Goal: Task Accomplishment & Management: Complete application form

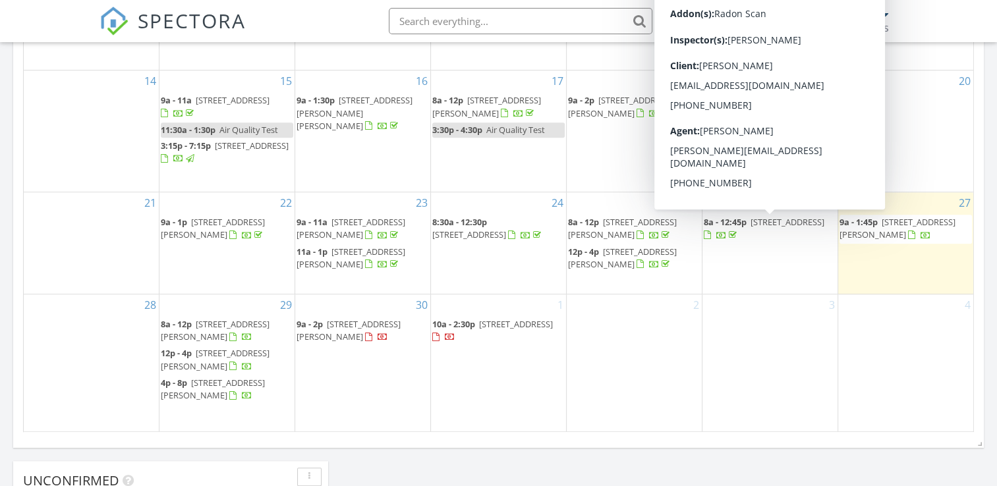
scroll to position [725, 0]
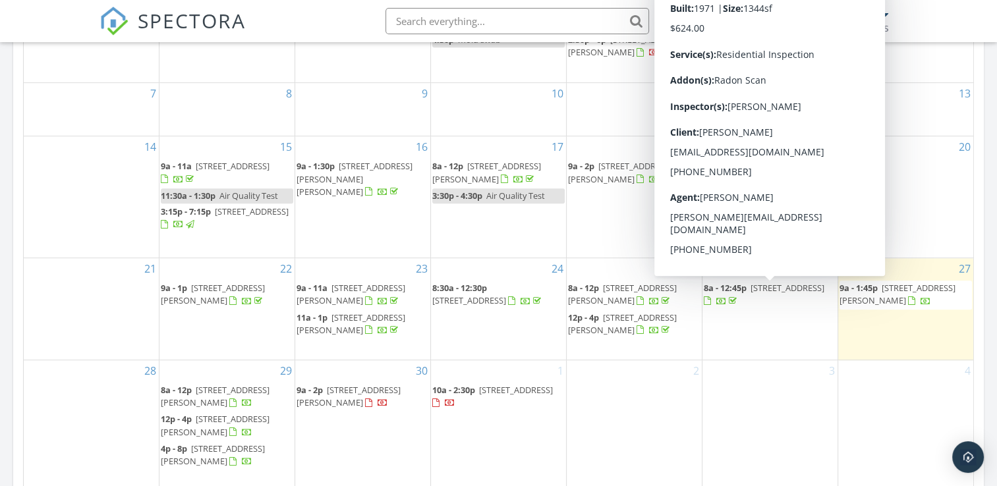
click at [995, 368] on div "Today Brandon Hayes 9:00 am 7312 Elaine Cir, Chattanooga, TN 37421 Brandon Haye…" at bounding box center [498, 59] width 997 height 1199
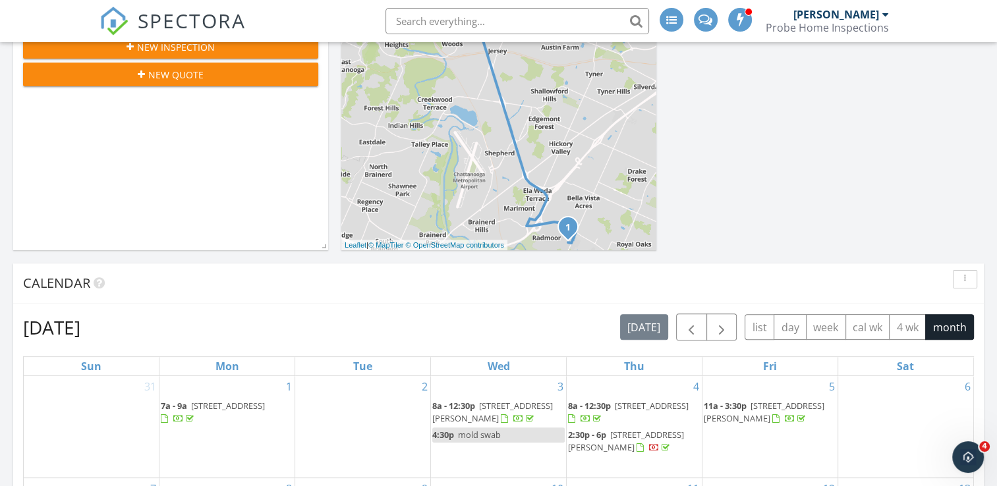
scroll to position [0, 0]
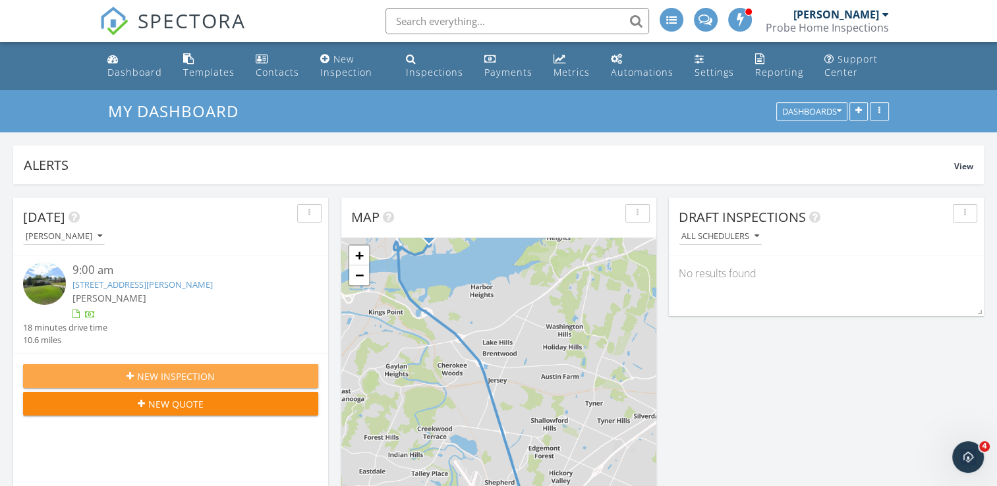
click at [243, 376] on div "New Inspection" at bounding box center [171, 377] width 274 height 14
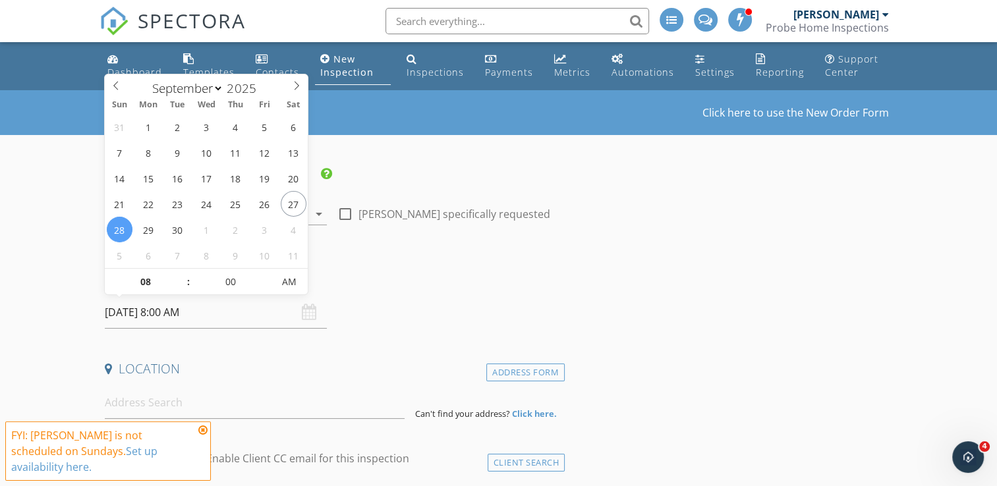
click at [167, 316] on input "09/28/2025 8:00 AM" at bounding box center [216, 312] width 222 height 32
type input "10/02/2025 8:00 AM"
select select "9"
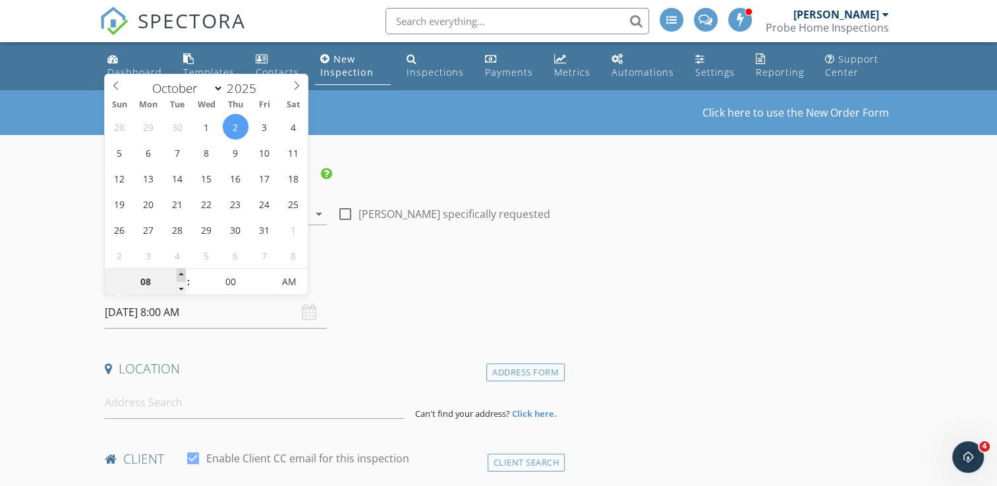
type input "[DATE] 9:00 AM"
type input "09"
click at [179, 271] on span at bounding box center [181, 275] width 9 height 13
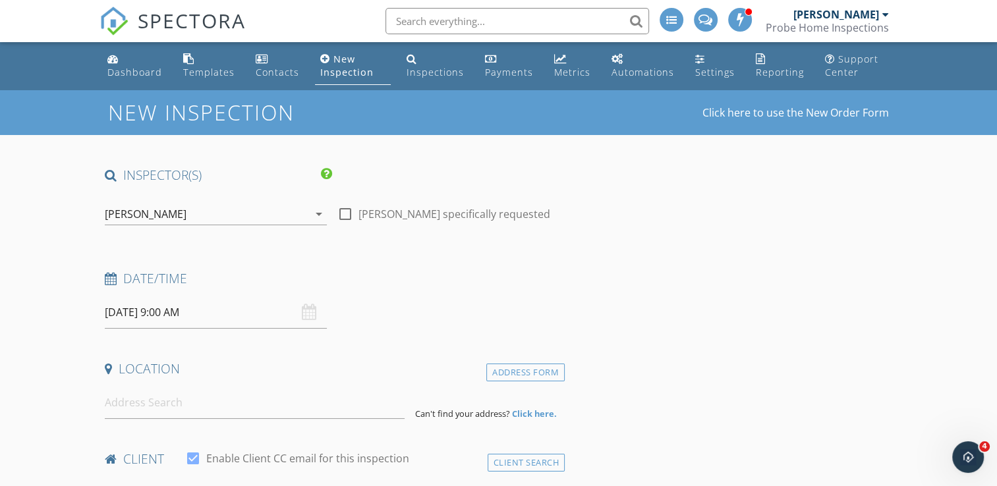
click at [383, 298] on div "Date/Time 10/02/2025 9:00 AM" at bounding box center [331, 299] width 465 height 59
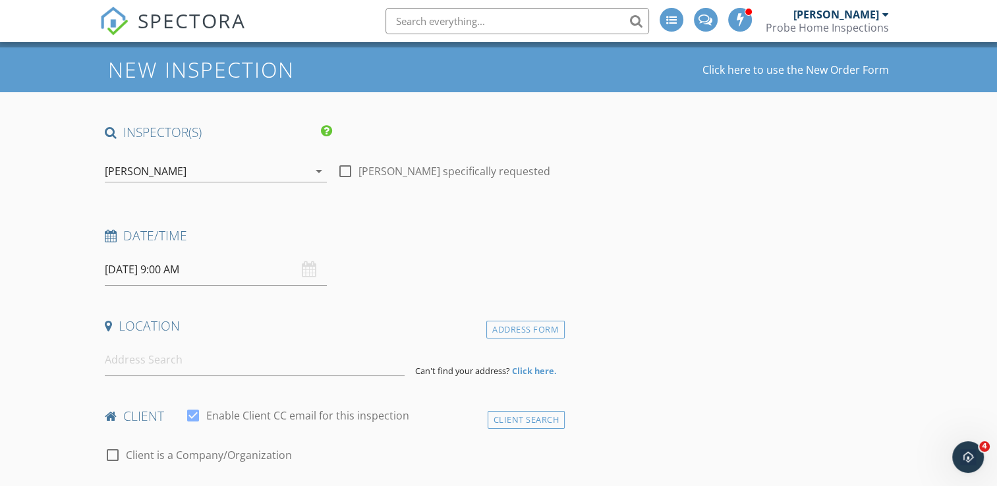
scroll to position [66, 0]
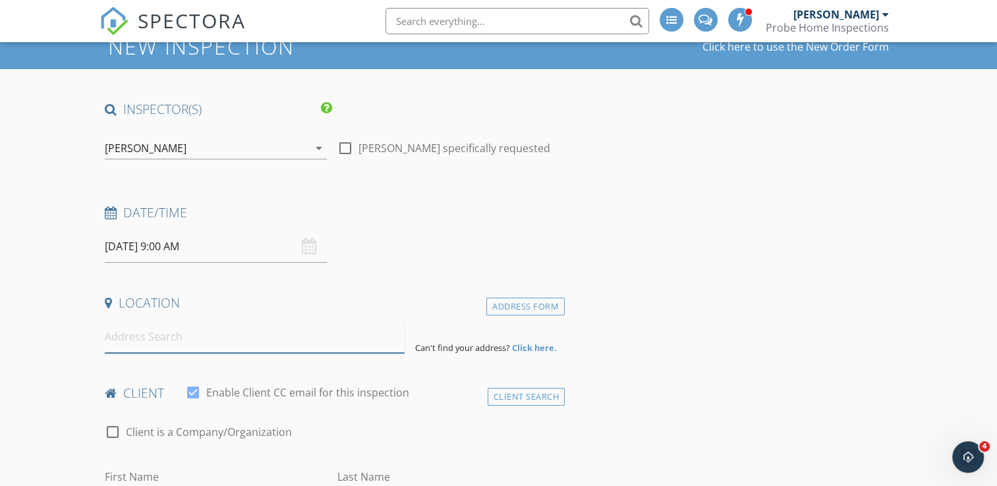
click at [201, 329] on input at bounding box center [255, 337] width 300 height 32
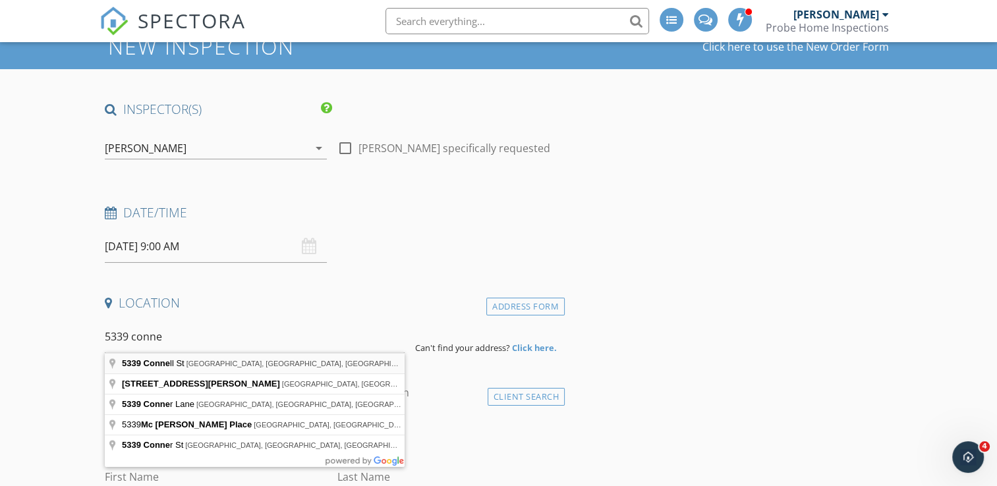
type input "5339 Connell St, Chattanooga, TN, USA"
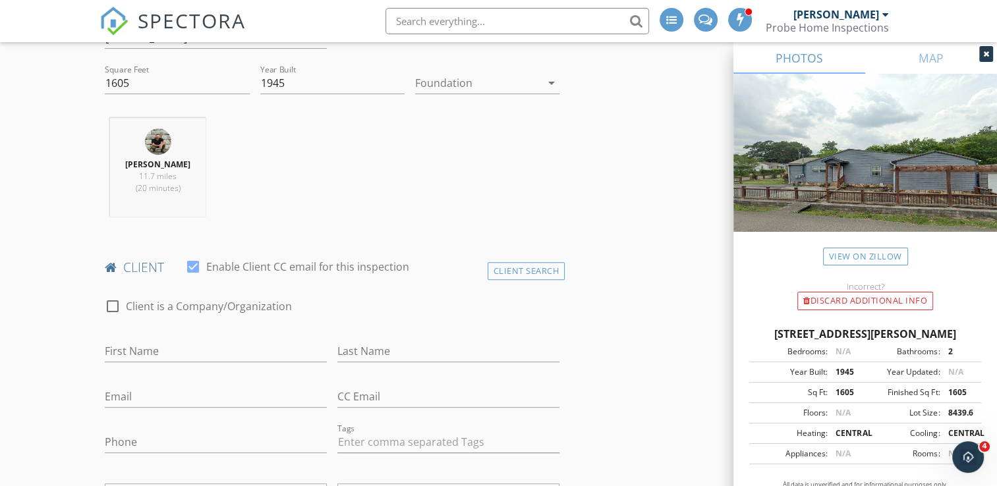
scroll to position [593, 0]
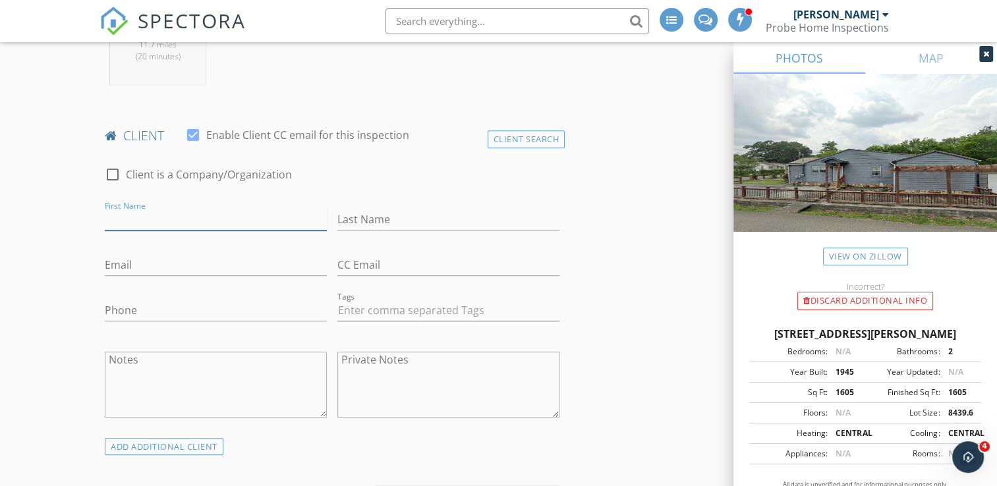
click at [206, 219] on input "First Name" at bounding box center [216, 220] width 222 height 22
click at [509, 136] on div "Client Search" at bounding box center [526, 139] width 78 height 18
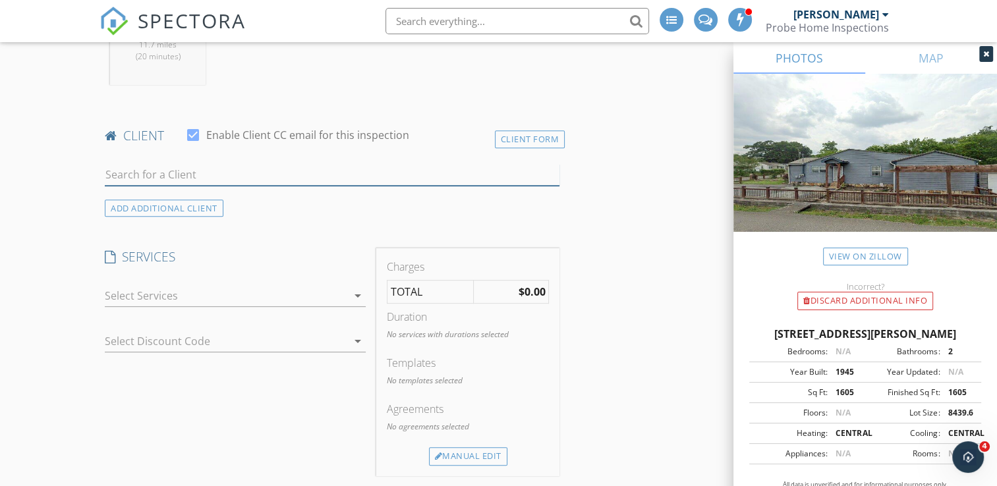
click at [266, 174] on input "text" at bounding box center [332, 175] width 455 height 22
click at [265, 174] on input "text" at bounding box center [332, 175] width 455 height 22
type input "putnam"
click at [252, 199] on div "Dominic Putnam" at bounding box center [208, 199] width 133 height 16
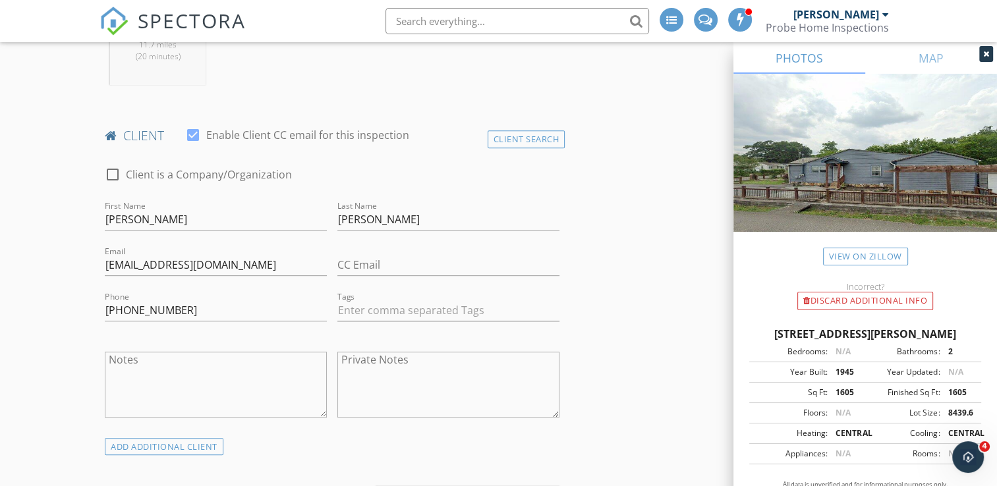
scroll to position [922, 0]
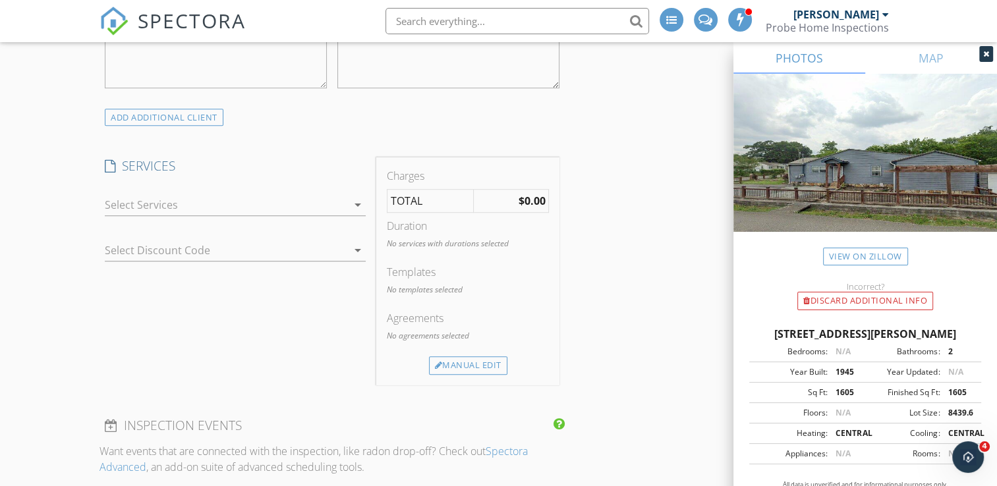
click at [153, 208] on div at bounding box center [226, 204] width 242 height 21
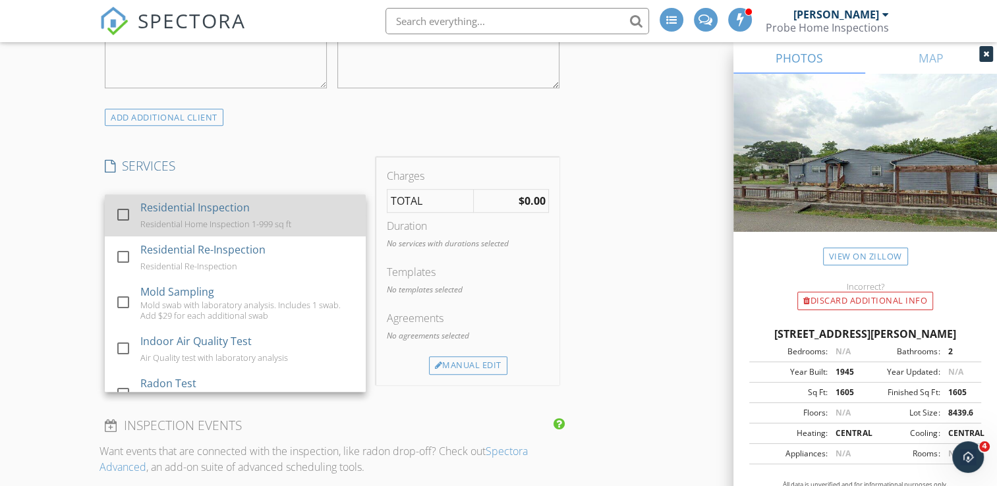
click at [153, 209] on div "Residential Inspection" at bounding box center [195, 208] width 109 height 16
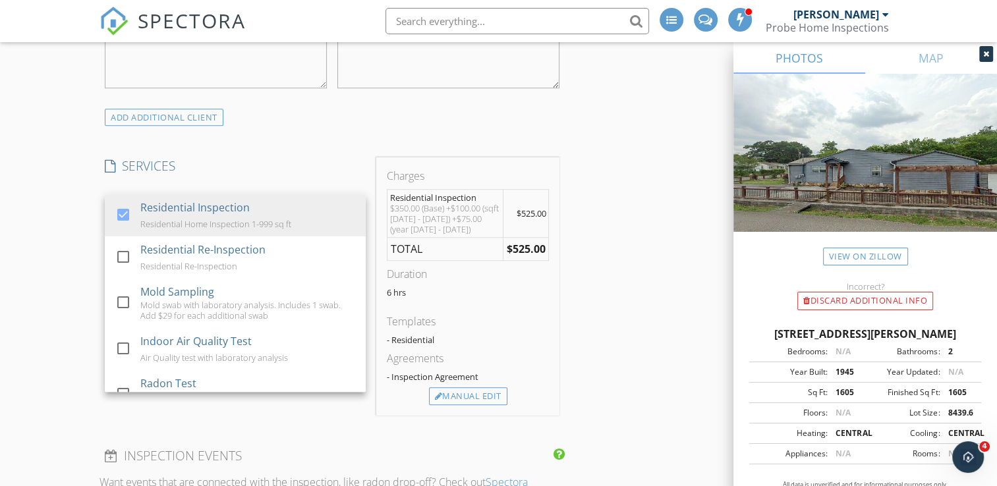
click at [80, 279] on div "New Inspection Click here to use the New Order Form INSPECTOR(S) check_box Bran…" at bounding box center [498, 463] width 997 height 2591
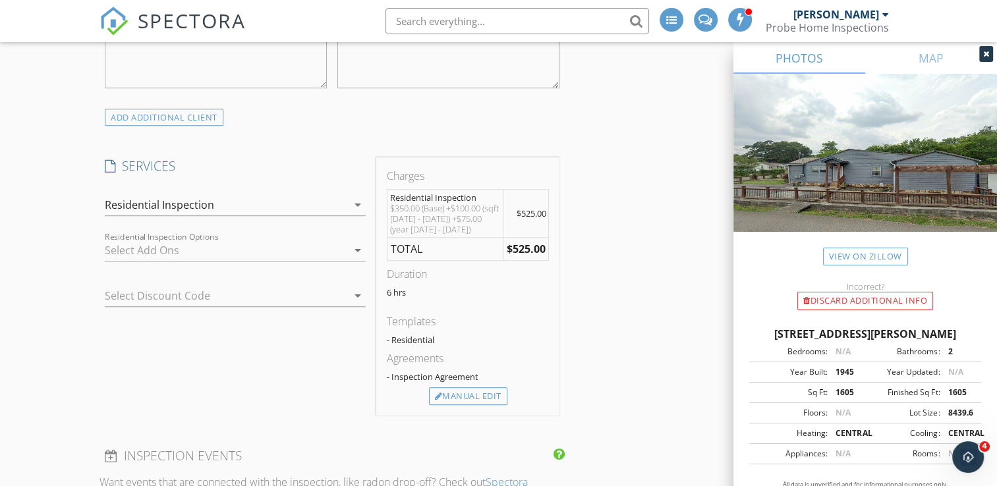
click at [150, 249] on div at bounding box center [226, 250] width 242 height 21
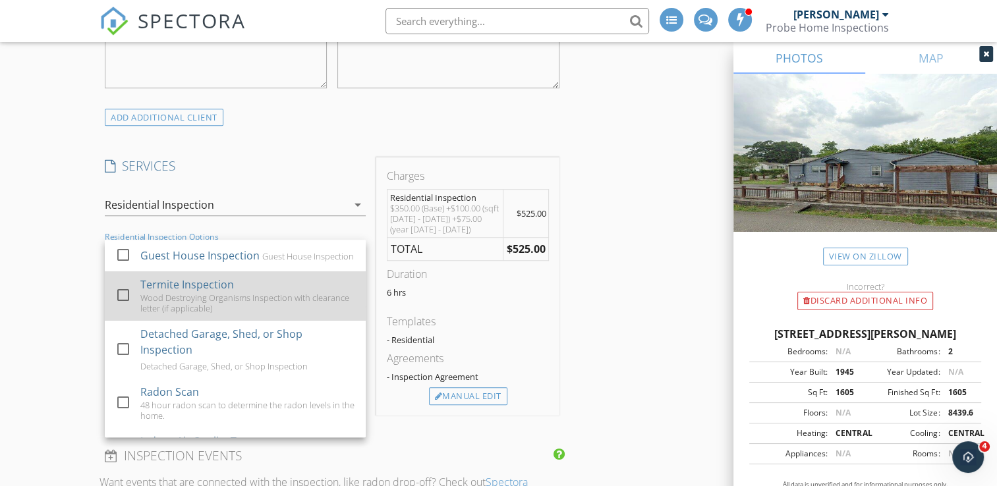
click at [146, 310] on div "Wood Destroying Organisms Inspection with clearance letter (if applicable)" at bounding box center [248, 302] width 215 height 21
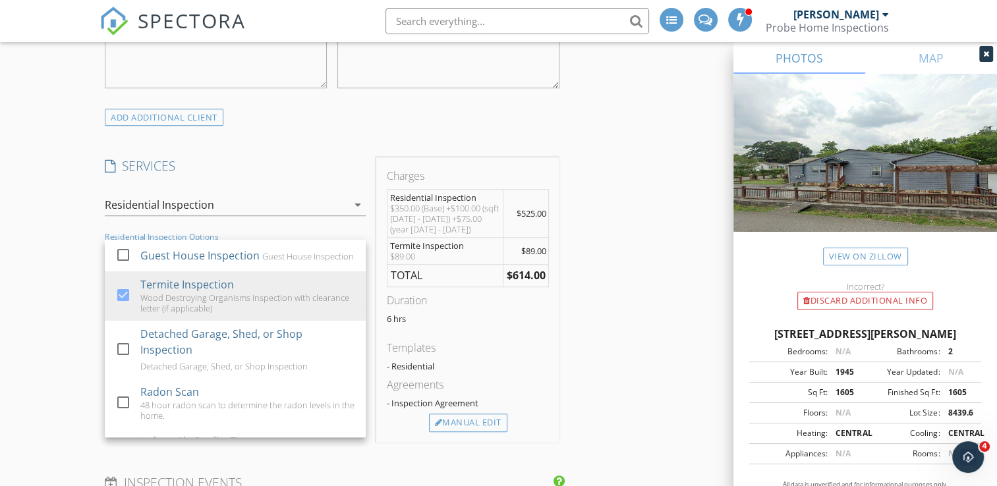
click at [79, 322] on div "New Inspection Click here to use the New Order Form INSPECTOR(S) check_box Bran…" at bounding box center [498, 476] width 997 height 2617
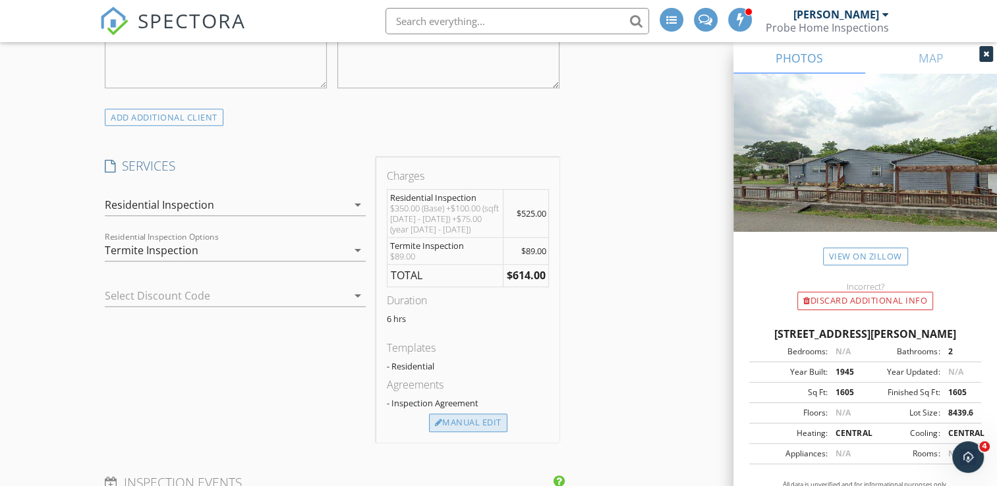
click at [460, 419] on div "Manual Edit" at bounding box center [468, 423] width 78 height 18
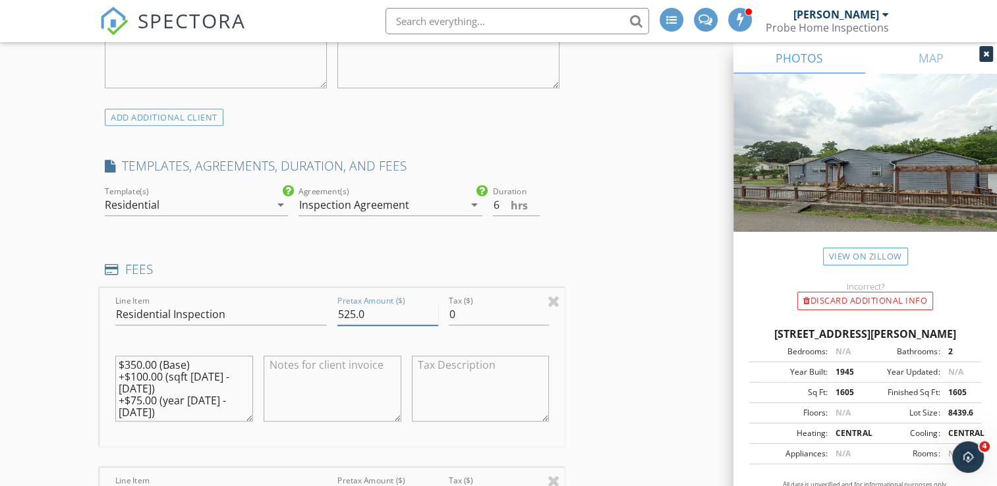
drag, startPoint x: 364, startPoint y: 313, endPoint x: 314, endPoint y: 313, distance: 50.7
click at [314, 313] on div "Line Item Residential Inspection Pretax Amount ($) 525.0 Tax ($) 0 $350.00 (Bas…" at bounding box center [331, 367] width 465 height 159
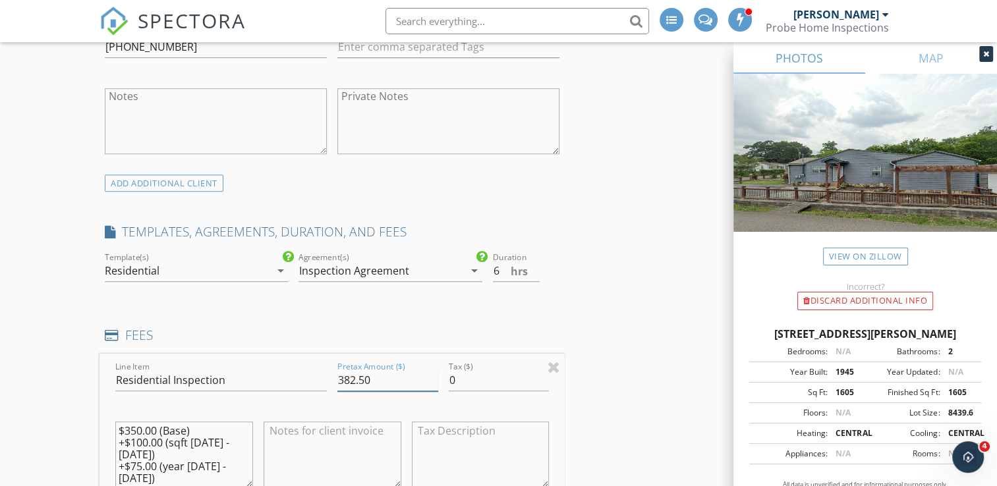
scroll to position [11, 0]
type input "382.50"
drag, startPoint x: 140, startPoint y: 464, endPoint x: 101, endPoint y: 414, distance: 62.9
click at [101, 414] on div "Line Item Residential Inspection Pretax Amount ($) 382.50 Tax ($) 0 $350.00 (Ba…" at bounding box center [331, 433] width 465 height 159
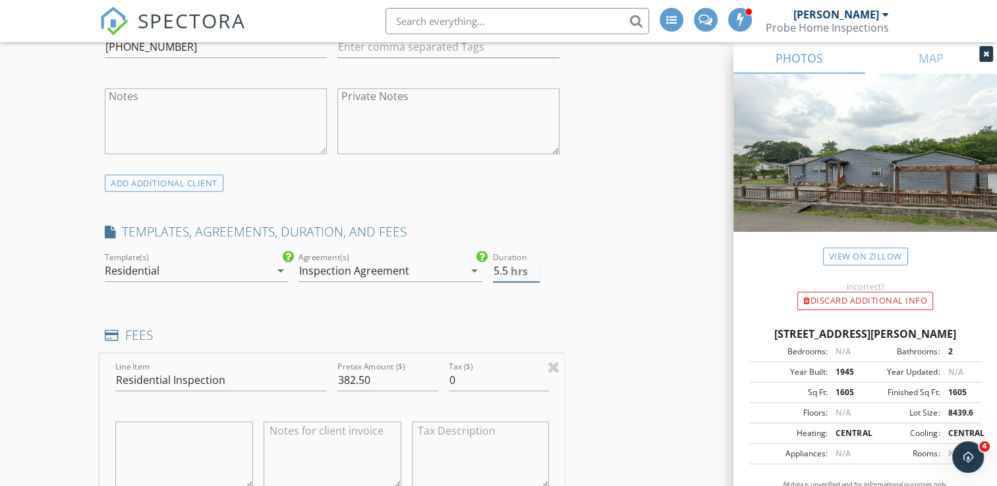
click at [535, 271] on input "5.5" at bounding box center [516, 271] width 47 height 22
click at [535, 271] on input "5" at bounding box center [516, 271] width 47 height 22
type input "4.5"
click at [535, 271] on input "4.5" at bounding box center [516, 271] width 47 height 22
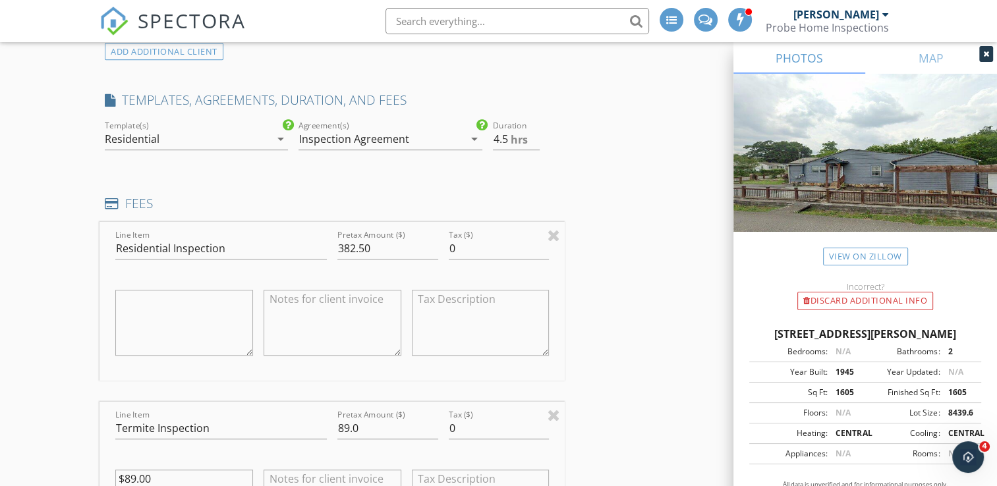
scroll to position [1120, 0]
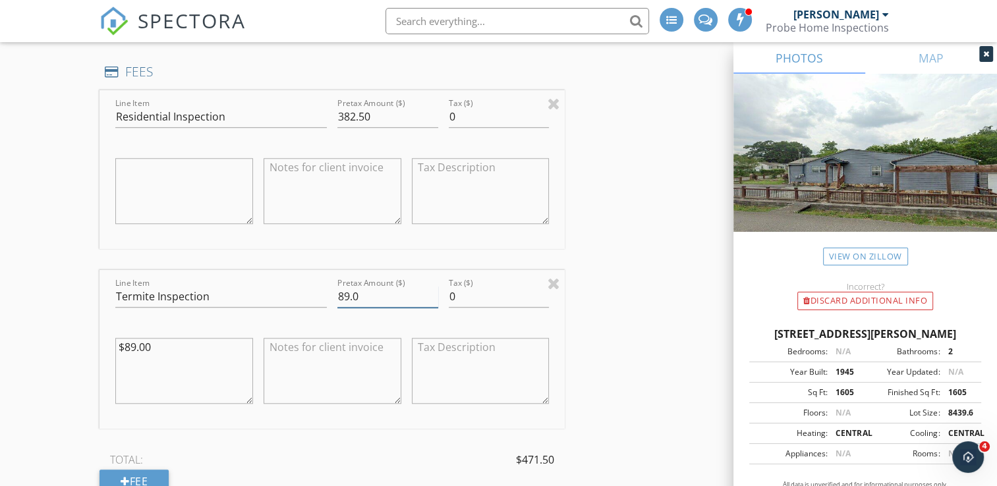
click at [348, 292] on input "89.0" at bounding box center [387, 297] width 101 height 22
type input "75.0"
click at [654, 315] on div "INSPECTOR(S) check_box Brandon Hayes PRIMARY Brandon Hayes arrow_drop_down chec…" at bounding box center [497, 435] width 797 height 2777
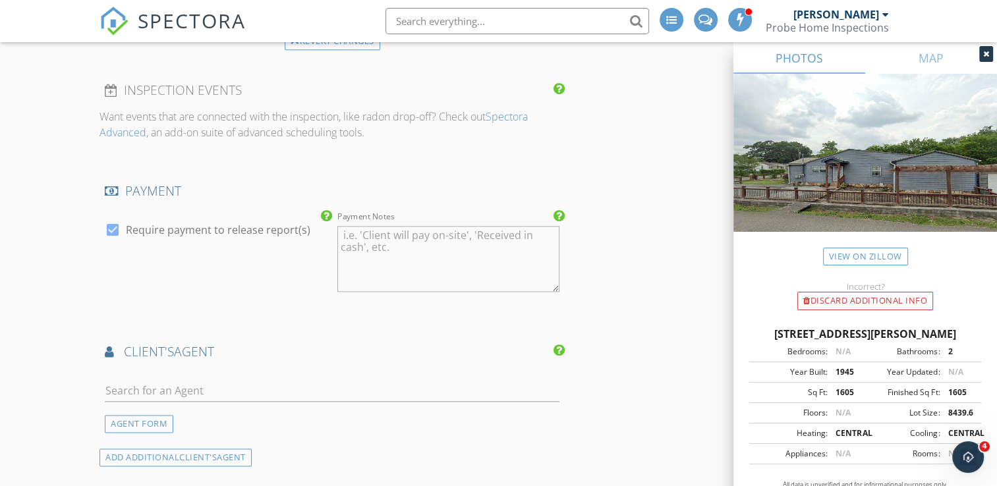
scroll to position [1713, 0]
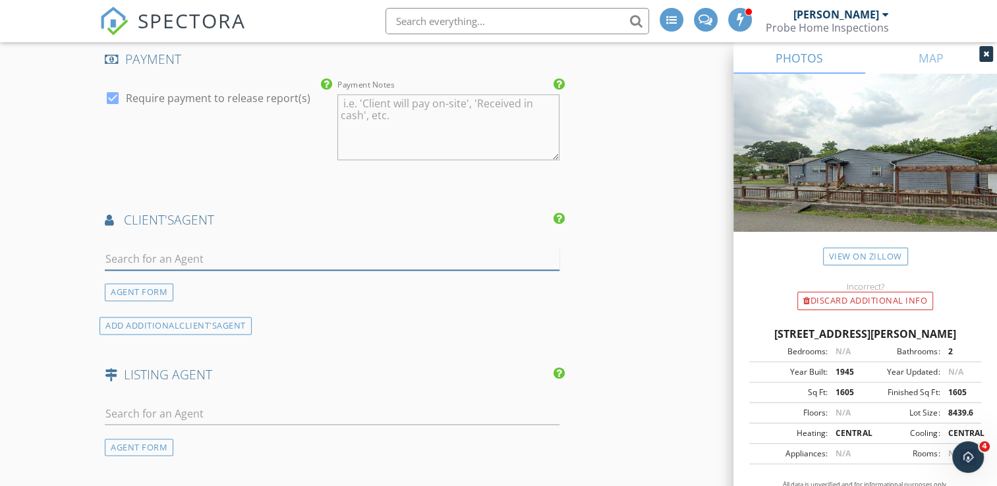
click at [193, 260] on input "text" at bounding box center [332, 259] width 455 height 22
type input "alison"
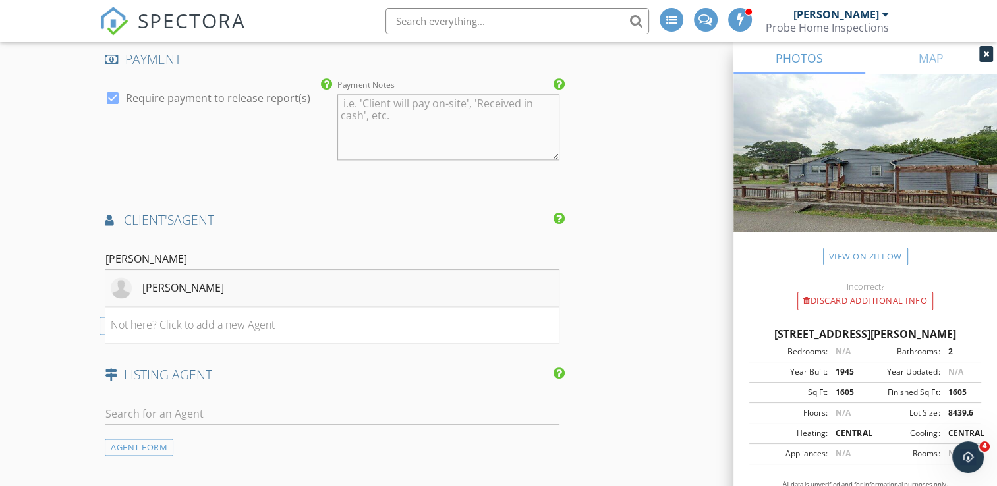
click at [163, 286] on div "Alison Kazy" at bounding box center [183, 288] width 82 height 16
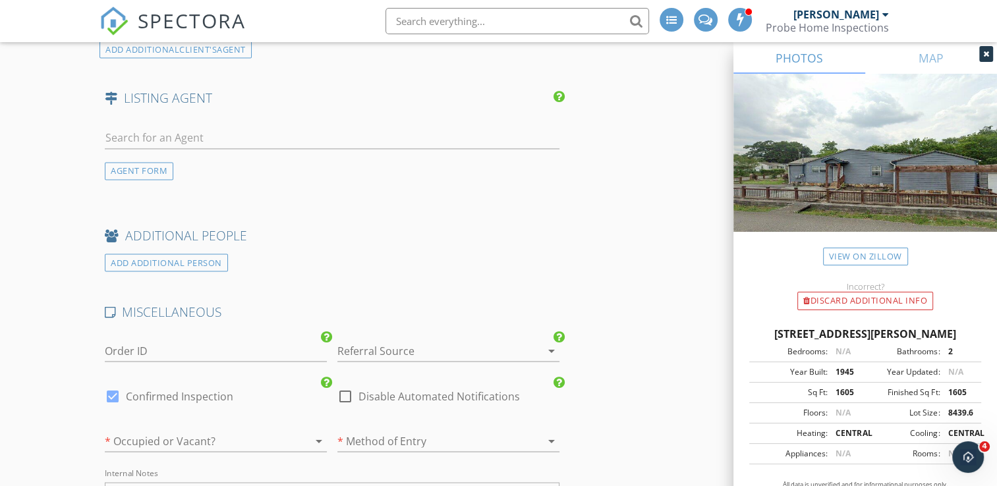
scroll to position [2371, 0]
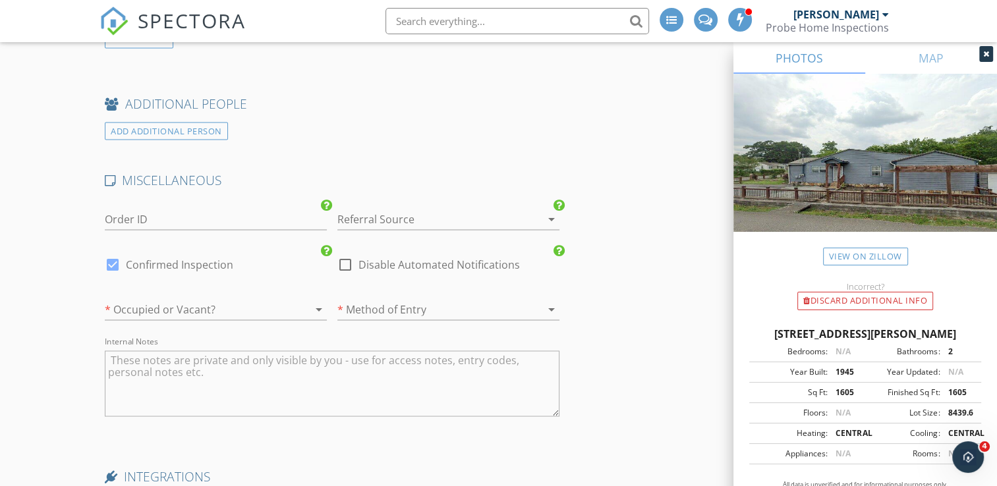
click at [359, 212] on div at bounding box center [429, 218] width 185 height 21
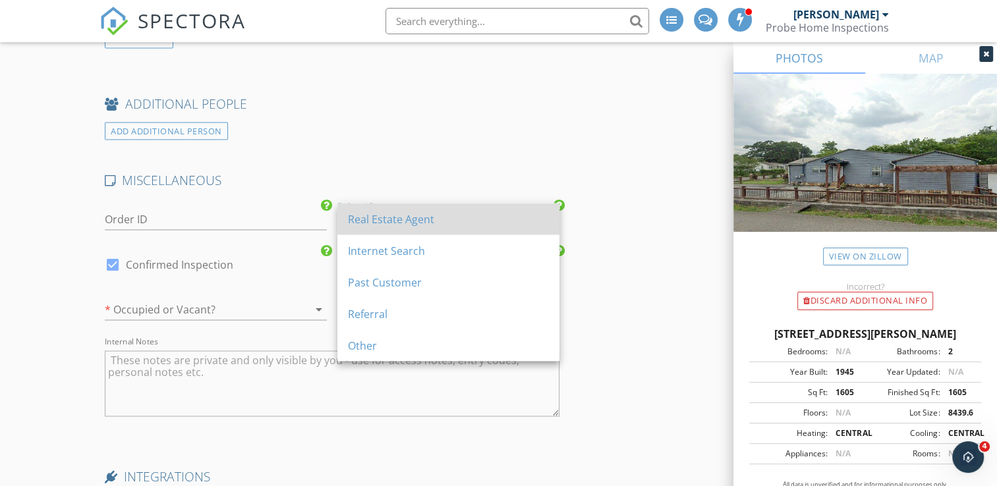
click at [360, 223] on div "Real Estate Agent" at bounding box center [448, 219] width 201 height 16
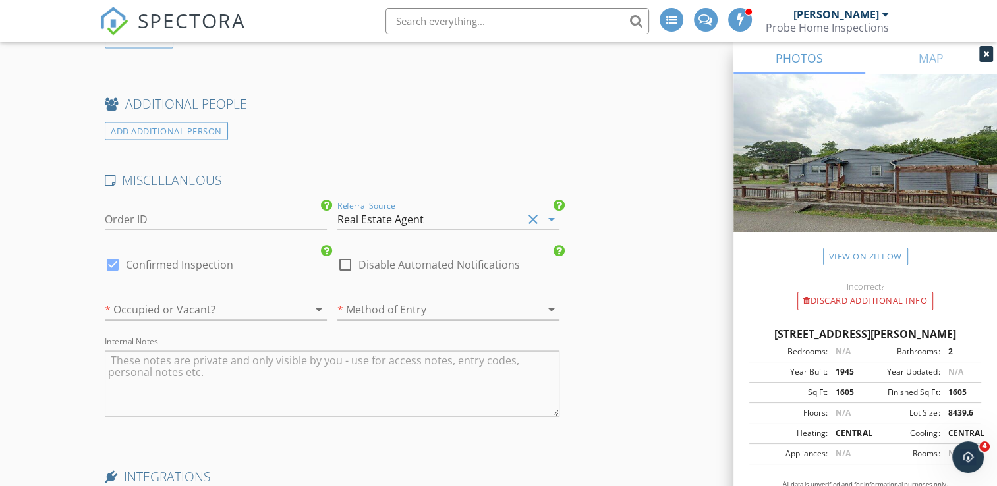
click at [405, 215] on div "Real Estate Agent" at bounding box center [380, 219] width 86 height 12
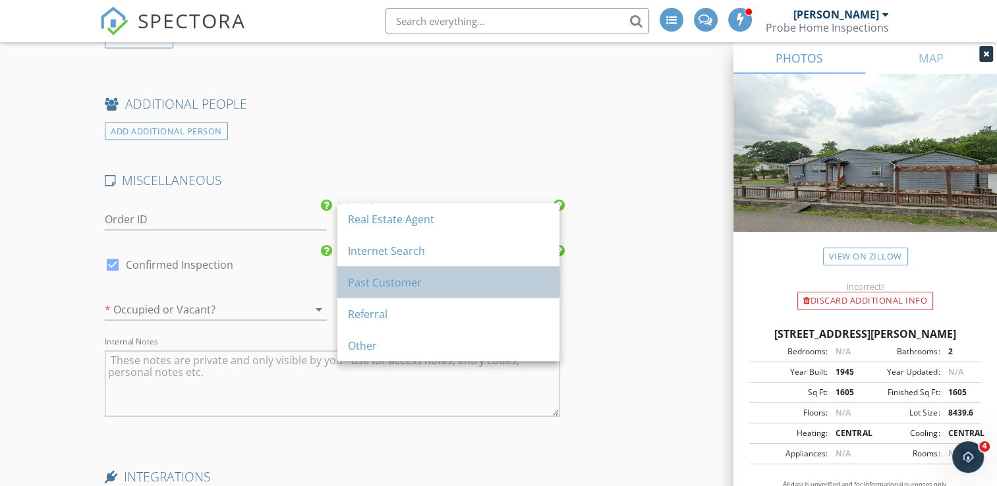
click at [394, 278] on div "Past Customer" at bounding box center [448, 282] width 201 height 16
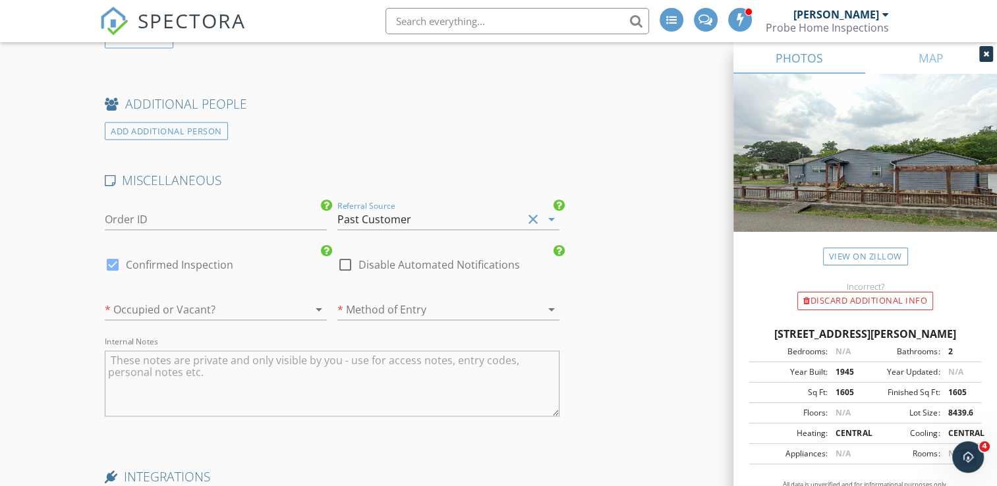
click at [184, 300] on div at bounding box center [197, 308] width 185 height 21
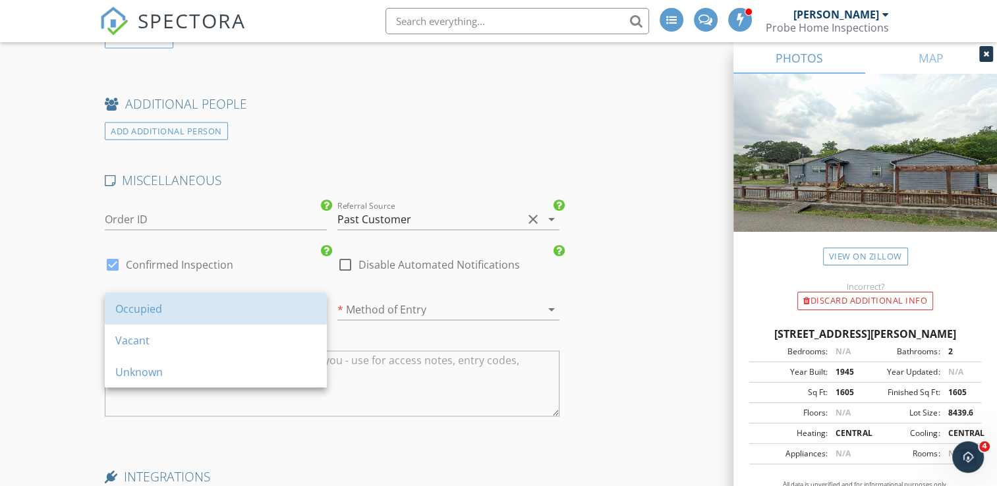
click at [184, 300] on div "Occupied" at bounding box center [215, 308] width 201 height 16
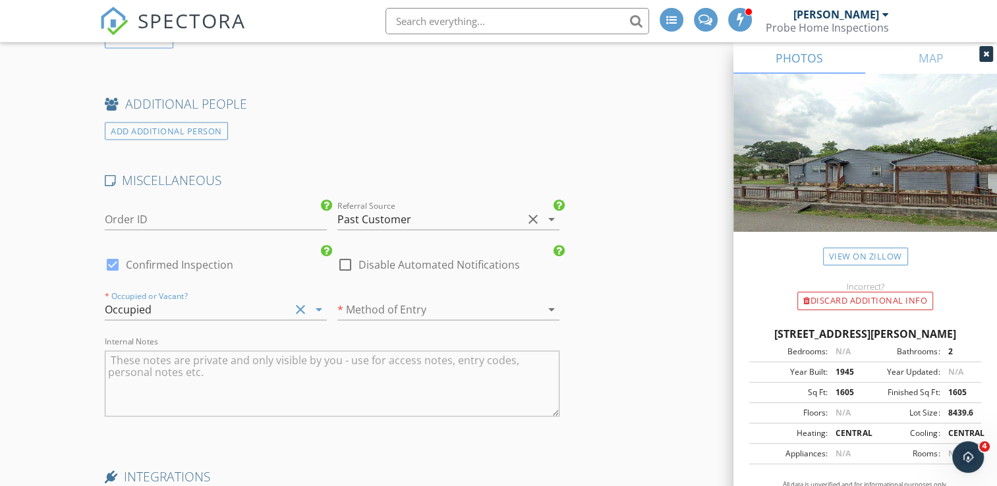
click at [424, 306] on div at bounding box center [429, 308] width 185 height 21
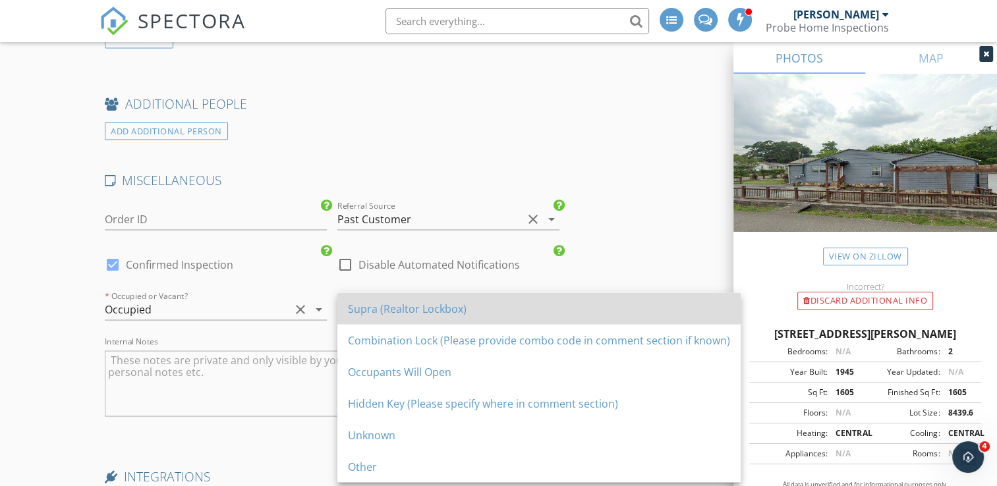
click at [419, 312] on div "Supra (Realtor Lockbox)" at bounding box center [539, 308] width 382 height 16
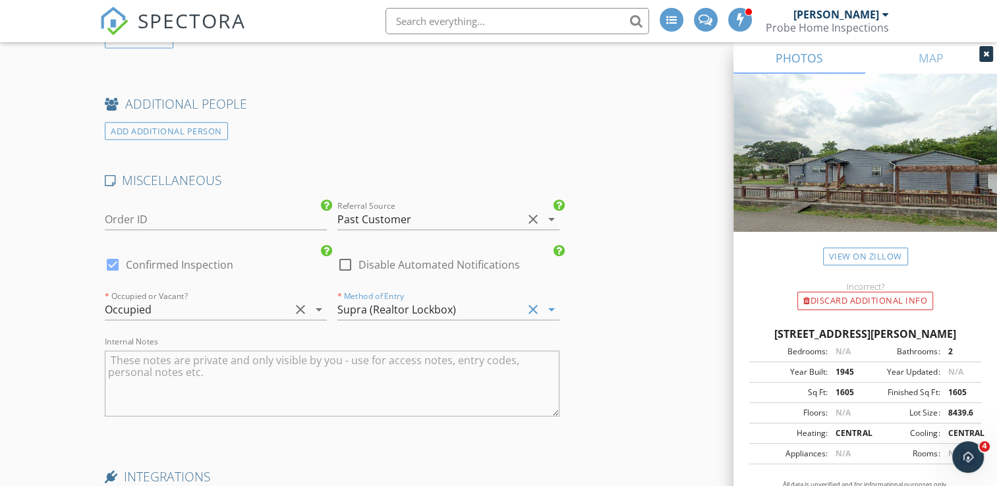
type input "6"
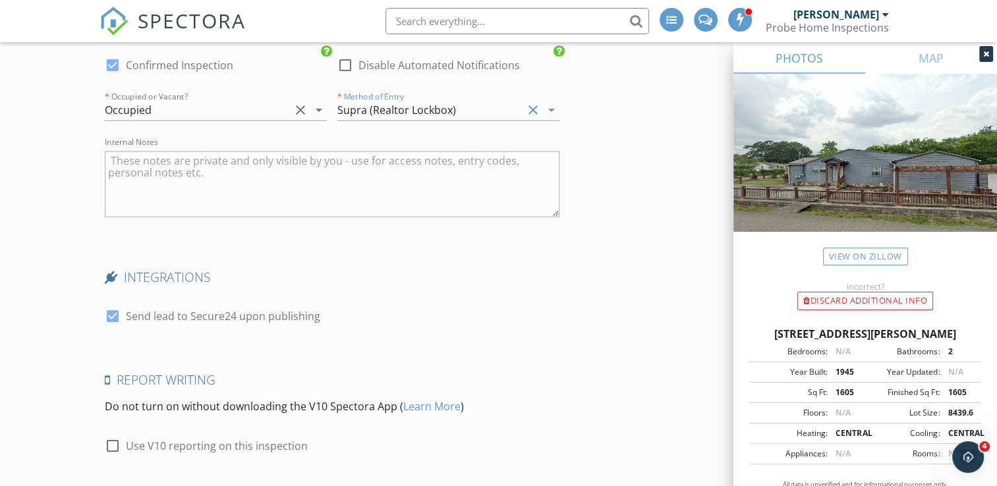
scroll to position [2635, 0]
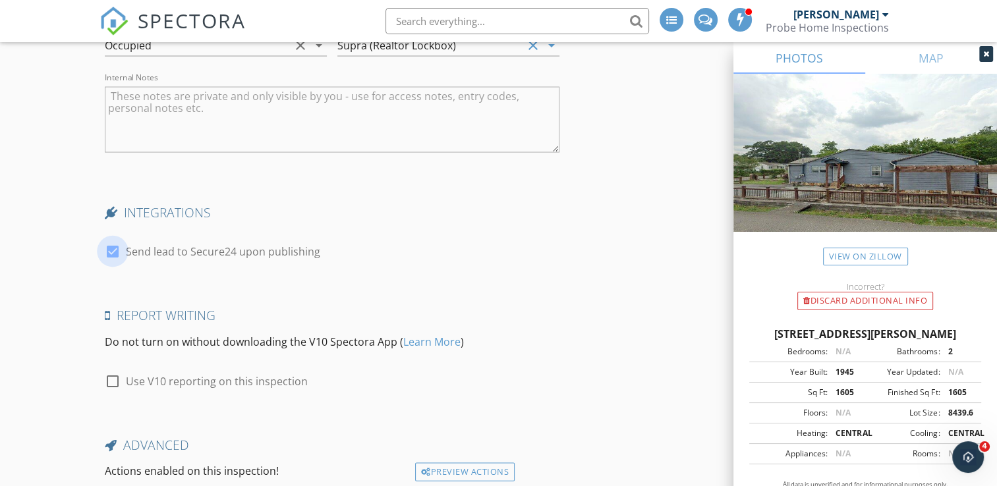
click at [107, 246] on div at bounding box center [112, 251] width 22 height 22
checkbox input "false"
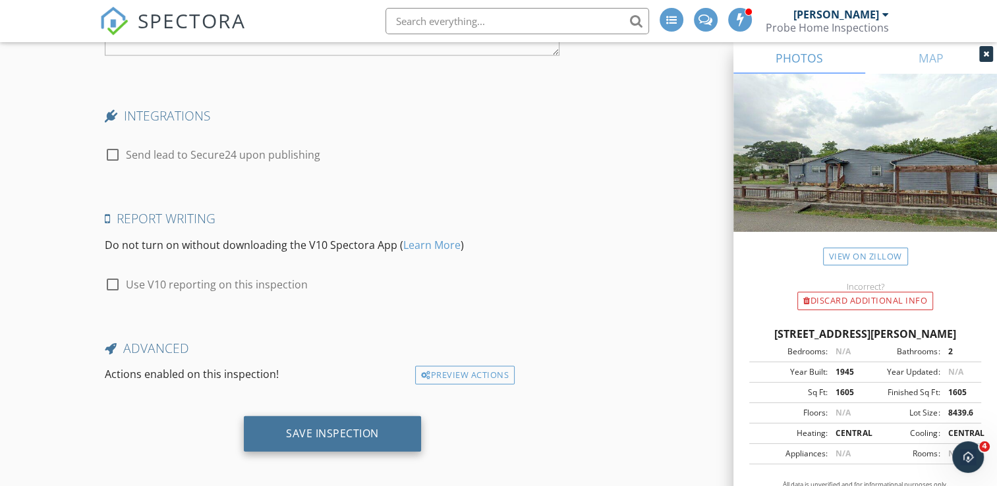
click at [386, 434] on div "Save Inspection" at bounding box center [332, 434] width 177 height 36
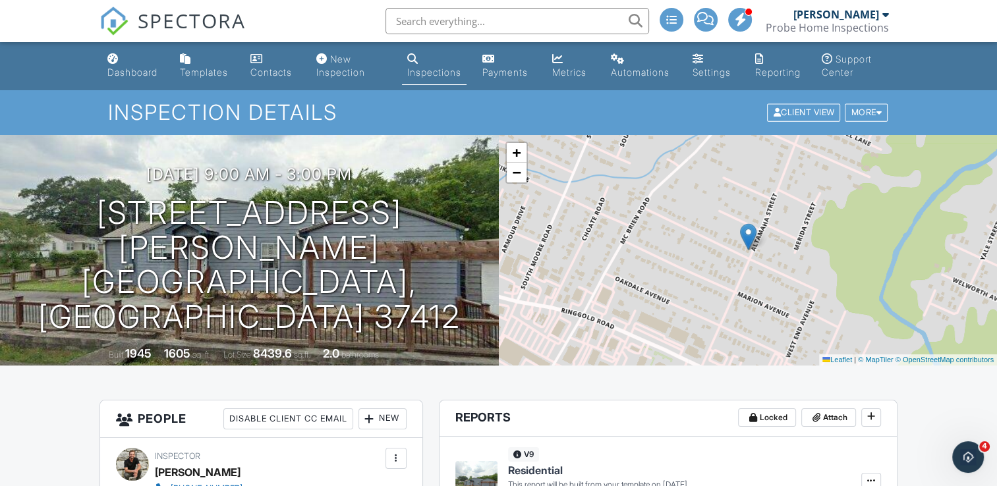
click at [126, 72] on div "Dashboard" at bounding box center [132, 72] width 50 height 11
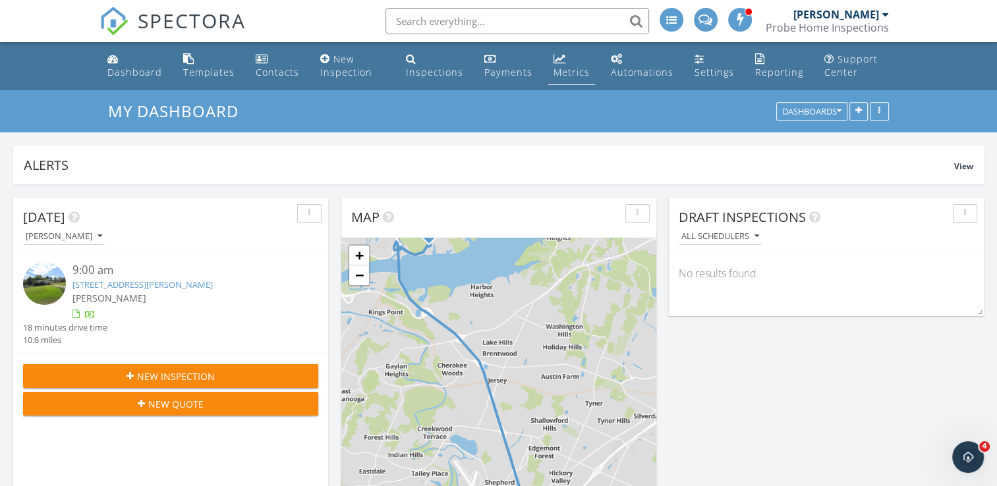
click at [573, 75] on div "Metrics" at bounding box center [571, 72] width 36 height 13
